Goal: Complete application form

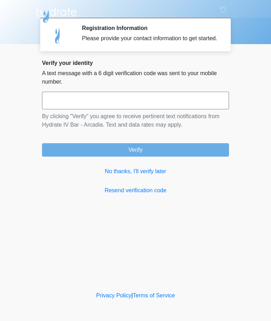
click at [183, 106] on input "text" at bounding box center [135, 101] width 187 height 18
click at [149, 176] on link "No thanks, I'll verify later" at bounding box center [135, 171] width 187 height 8
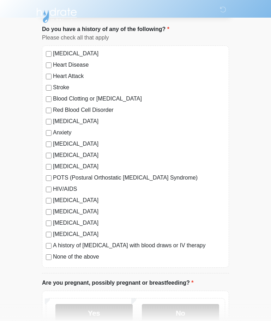
scroll to position [43, 0]
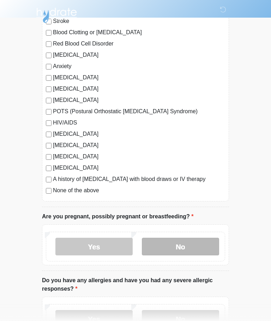
click at [190, 251] on label "No" at bounding box center [180, 247] width 77 height 18
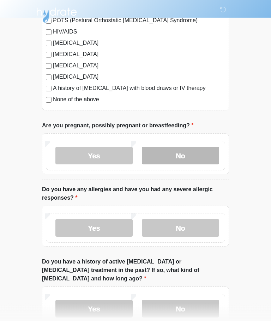
scroll to position [204, 0]
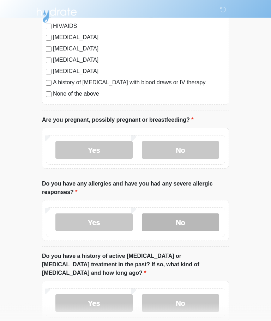
click at [196, 223] on label "No" at bounding box center [180, 223] width 77 height 18
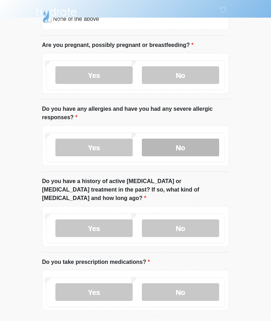
scroll to position [280, 0]
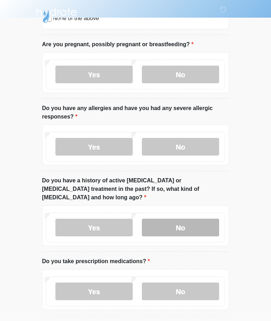
click at [201, 222] on label "No" at bounding box center [180, 228] width 77 height 18
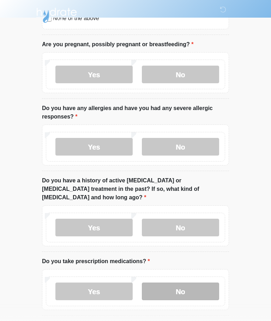
click at [198, 285] on label "No" at bounding box center [180, 292] width 77 height 18
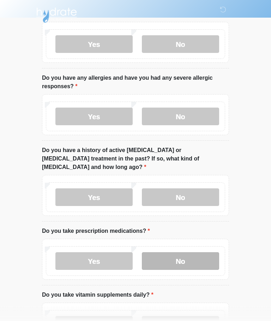
scroll to position [362, 0]
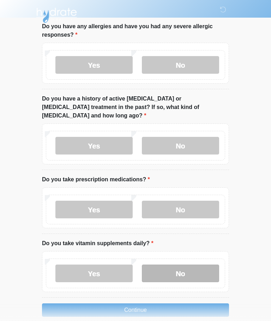
click at [198, 267] on label "No" at bounding box center [180, 274] width 77 height 18
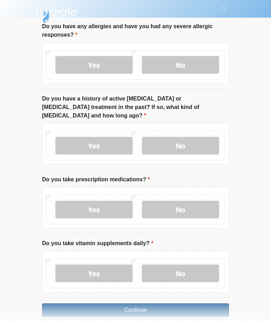
click at [177, 306] on button "Continue" at bounding box center [135, 309] width 187 height 13
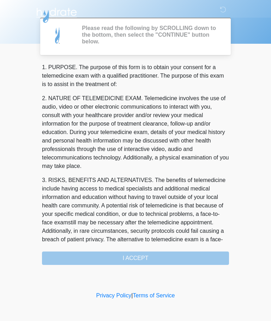
scroll to position [0, 0]
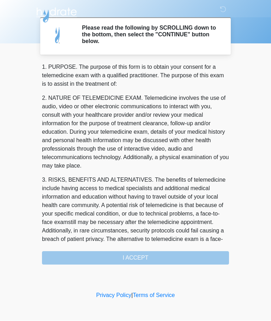
click at [165, 260] on div "1. PURPOSE. The purpose of this form is to obtain your consent for a telemedici…" at bounding box center [135, 164] width 187 height 202
click at [154, 265] on div "‎ ‎ ‎ ‎ Please read the following by SCROLLING down to the bottom, then select …" at bounding box center [136, 145] width 212 height 276
click at [149, 258] on div "1. PURPOSE. The purpose of this form is to obtain your consent for a telemedici…" at bounding box center [135, 164] width 187 height 202
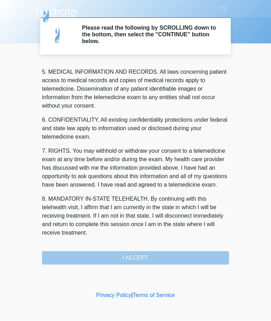
click at [152, 259] on div "1. PURPOSE. The purpose of this form is to obtain your consent for a telemedici…" at bounding box center [135, 164] width 187 height 202
click at [152, 259] on button "I ACCEPT" at bounding box center [135, 258] width 187 height 13
click at [146, 267] on div "‎ ‎ ‎ ‎ Please read the following by SCROLLING down to the bottom, then select …" at bounding box center [136, 145] width 212 height 276
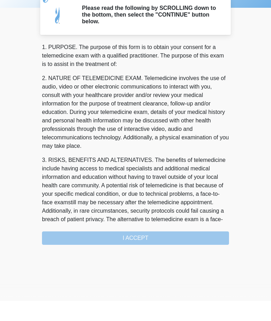
scroll to position [0, 0]
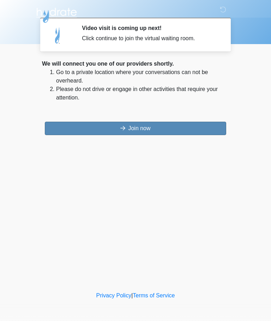
click at [193, 130] on button "Join now" at bounding box center [135, 128] width 181 height 13
